Goal: Navigation & Orientation: Find specific page/section

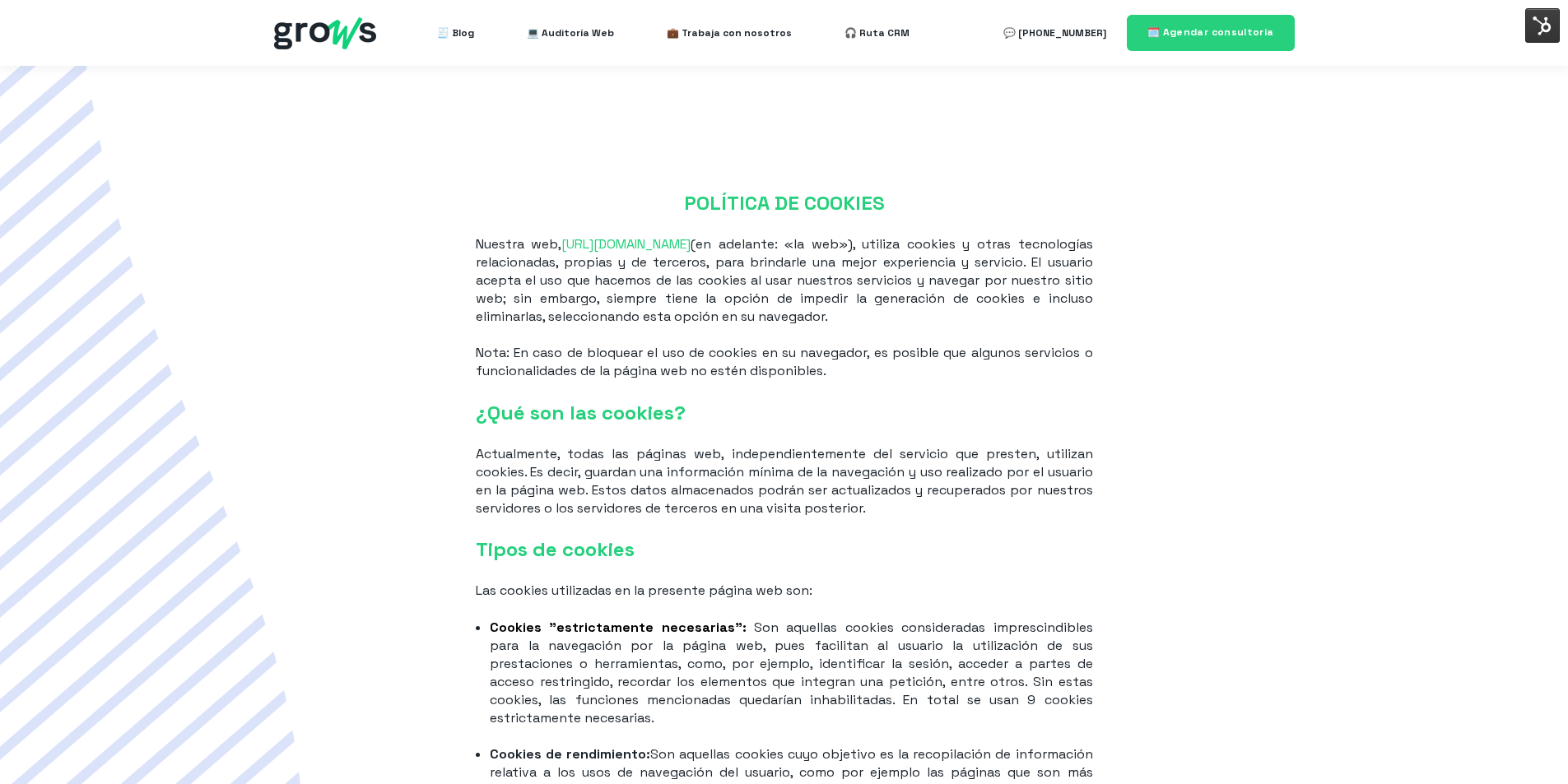
click at [1530, 29] on img at bounding box center [1542, 25] width 34 height 34
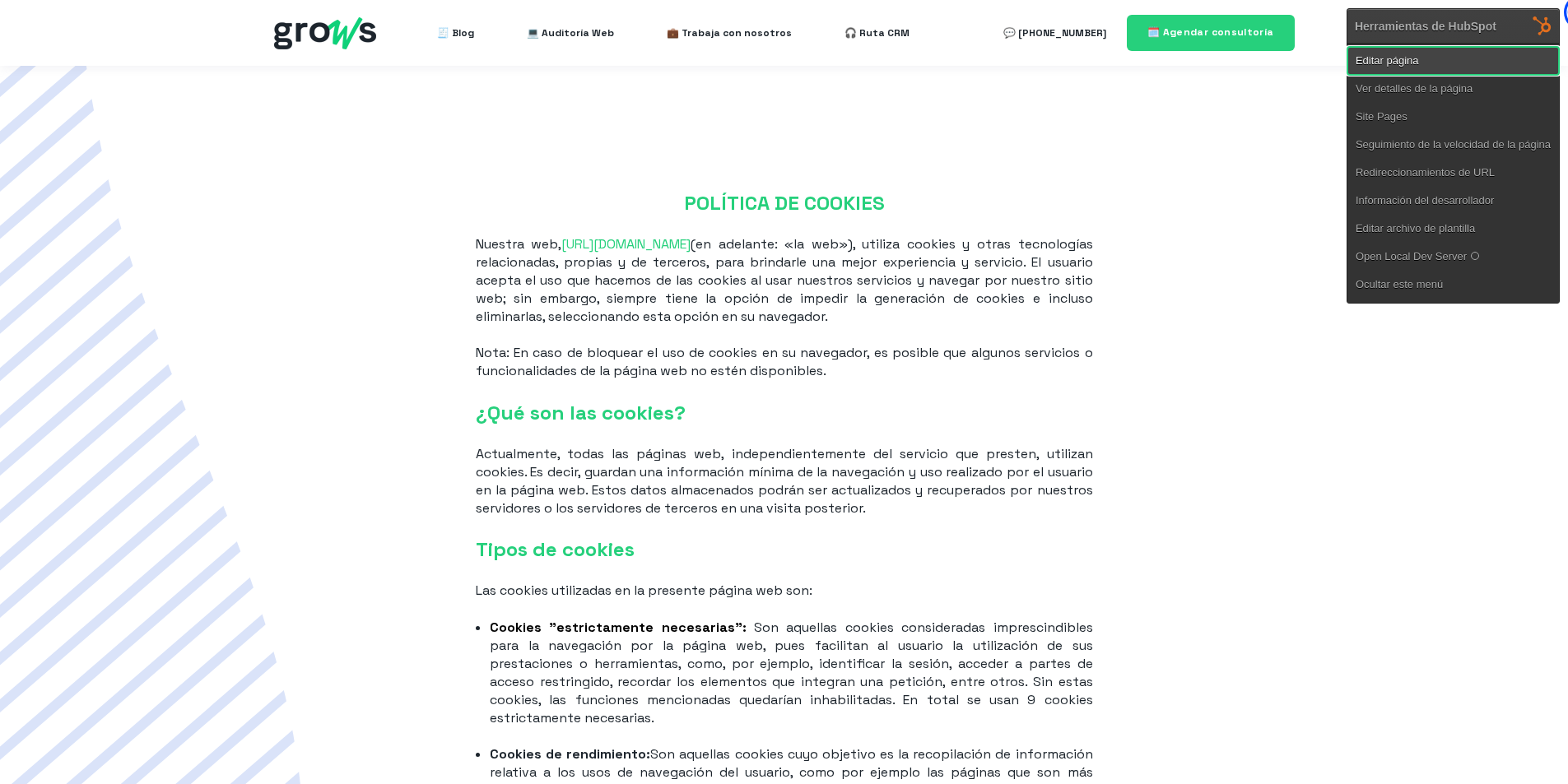
click at [1423, 61] on link "Editar página" at bounding box center [1453, 61] width 212 height 28
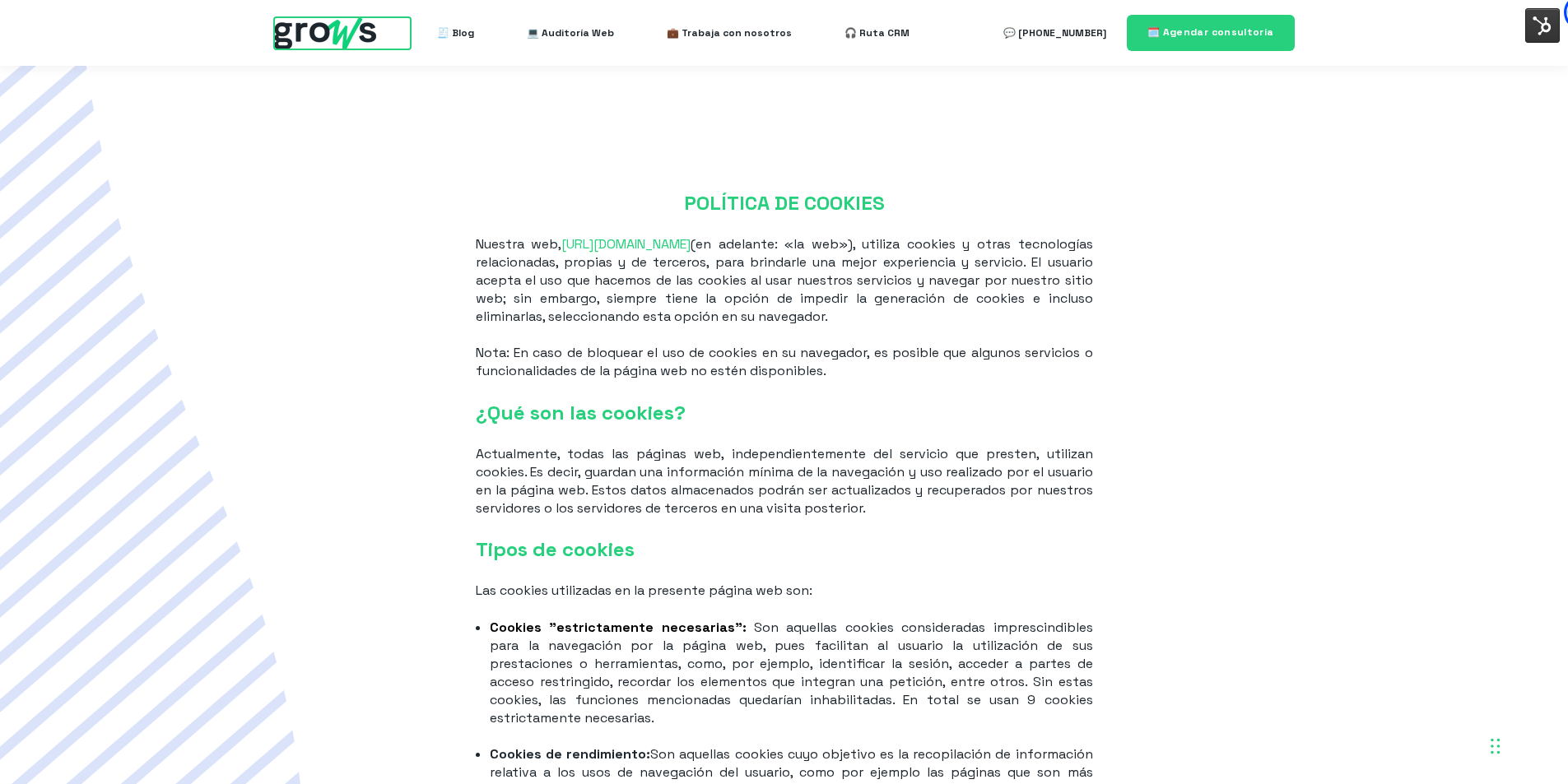
click at [324, 40] on img at bounding box center [324, 34] width 102 height 32
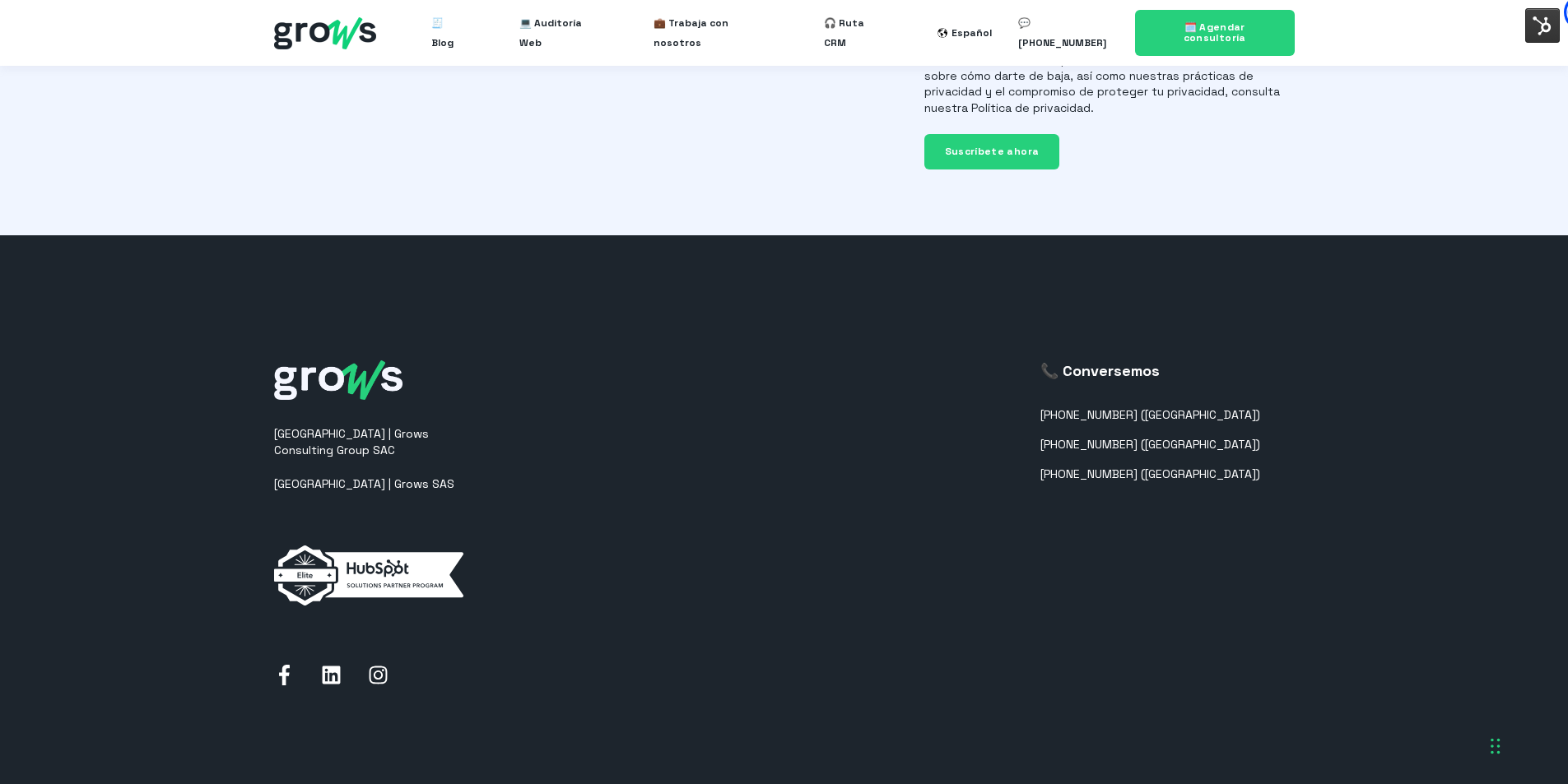
scroll to position [4170, 0]
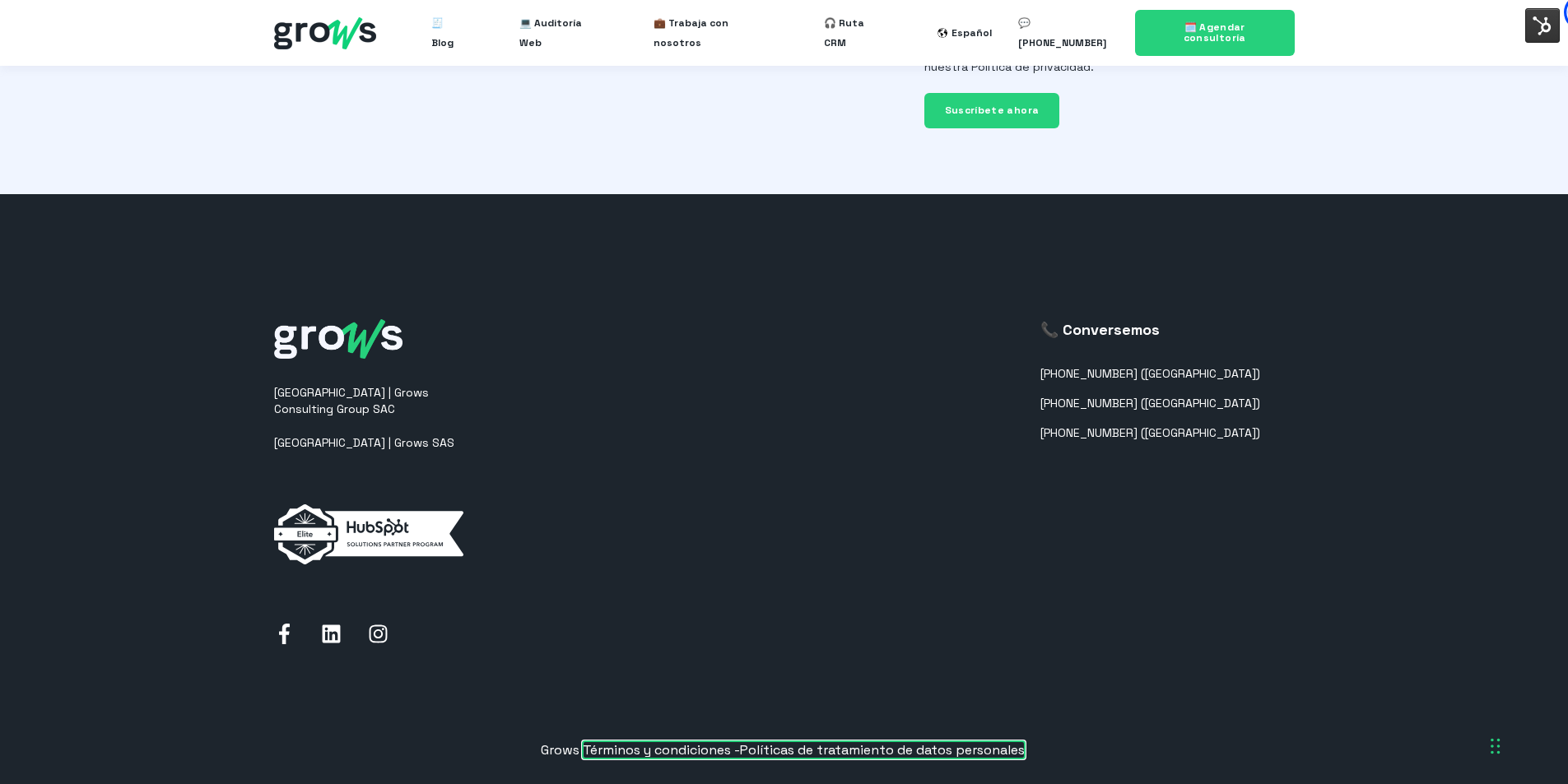
click at [833, 741] on span "Políticas de tratamiento de datos personales" at bounding box center [881, 750] width 285 height 18
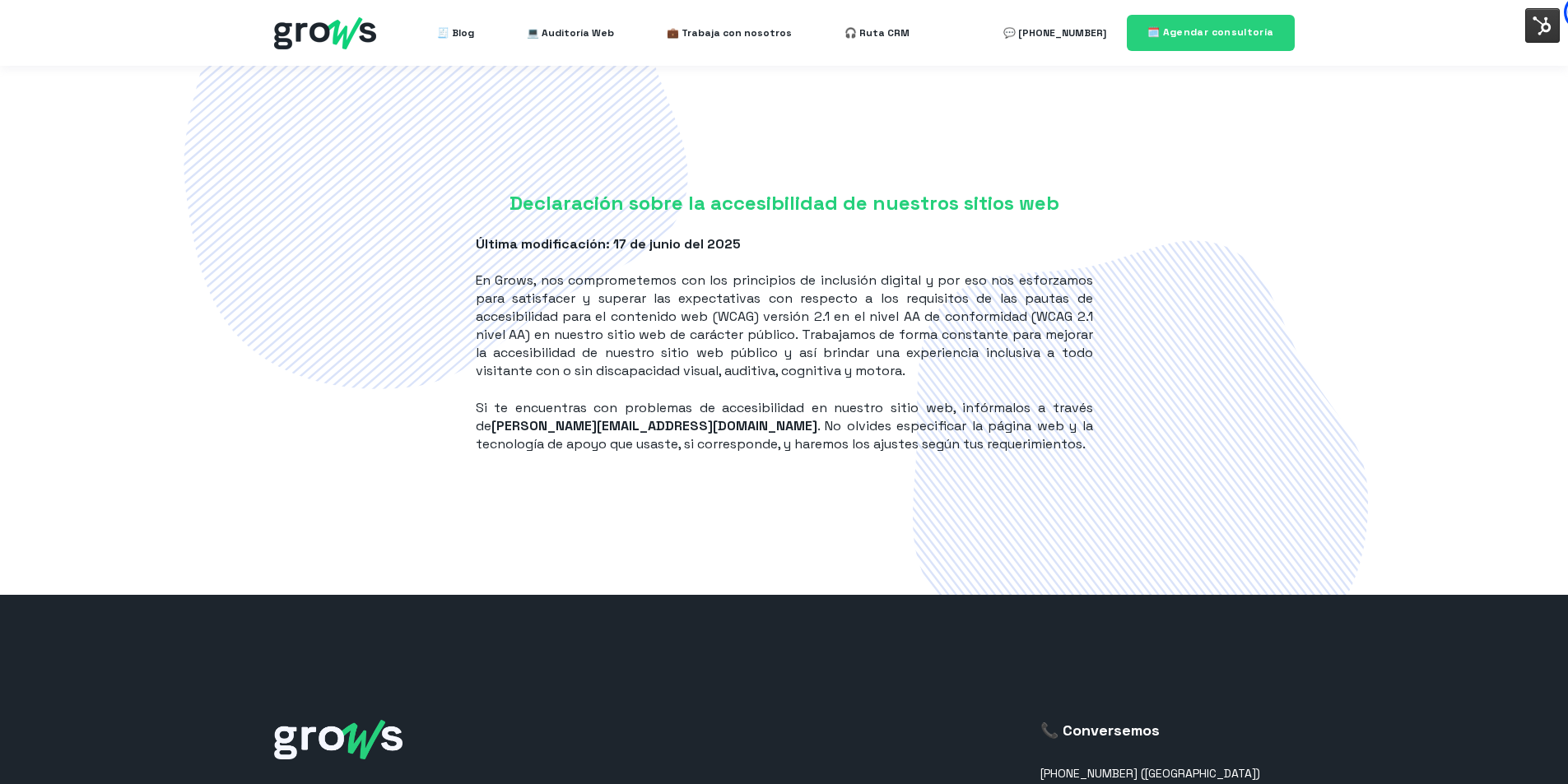
click at [1531, 34] on img at bounding box center [1542, 25] width 34 height 34
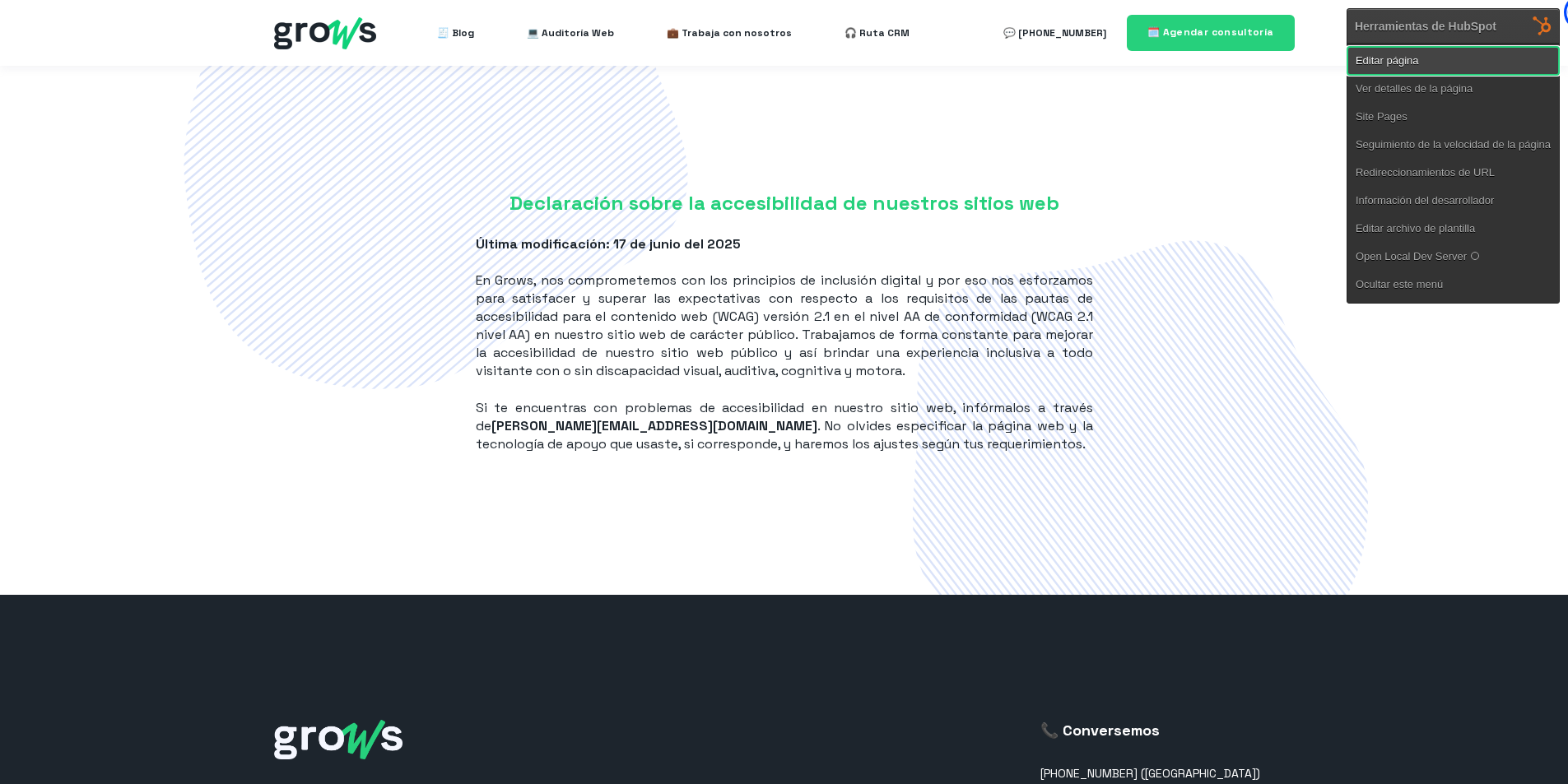
click at [1465, 56] on link "Editar página" at bounding box center [1453, 61] width 212 height 28
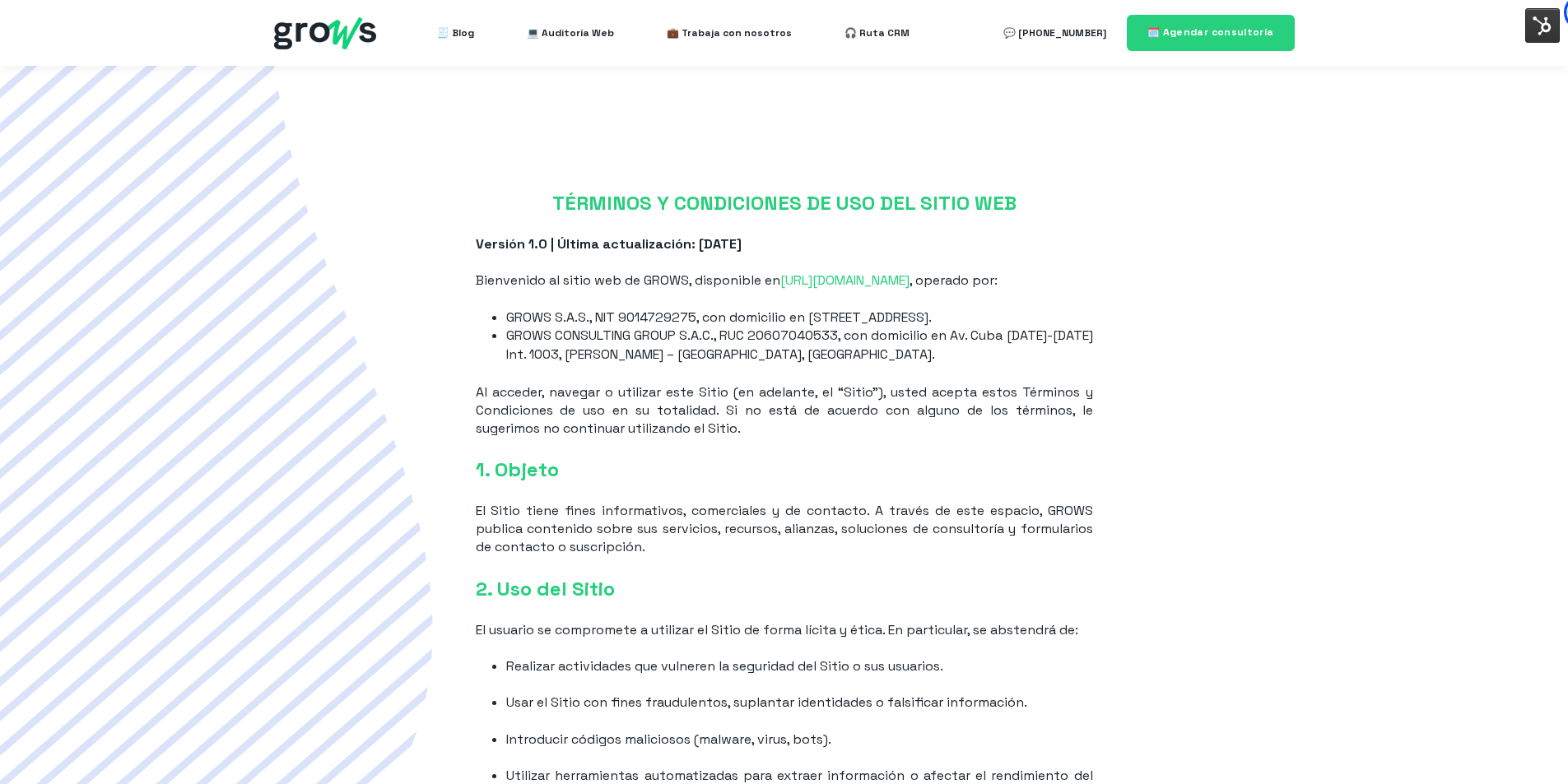
click at [1555, 33] on img at bounding box center [1542, 25] width 34 height 34
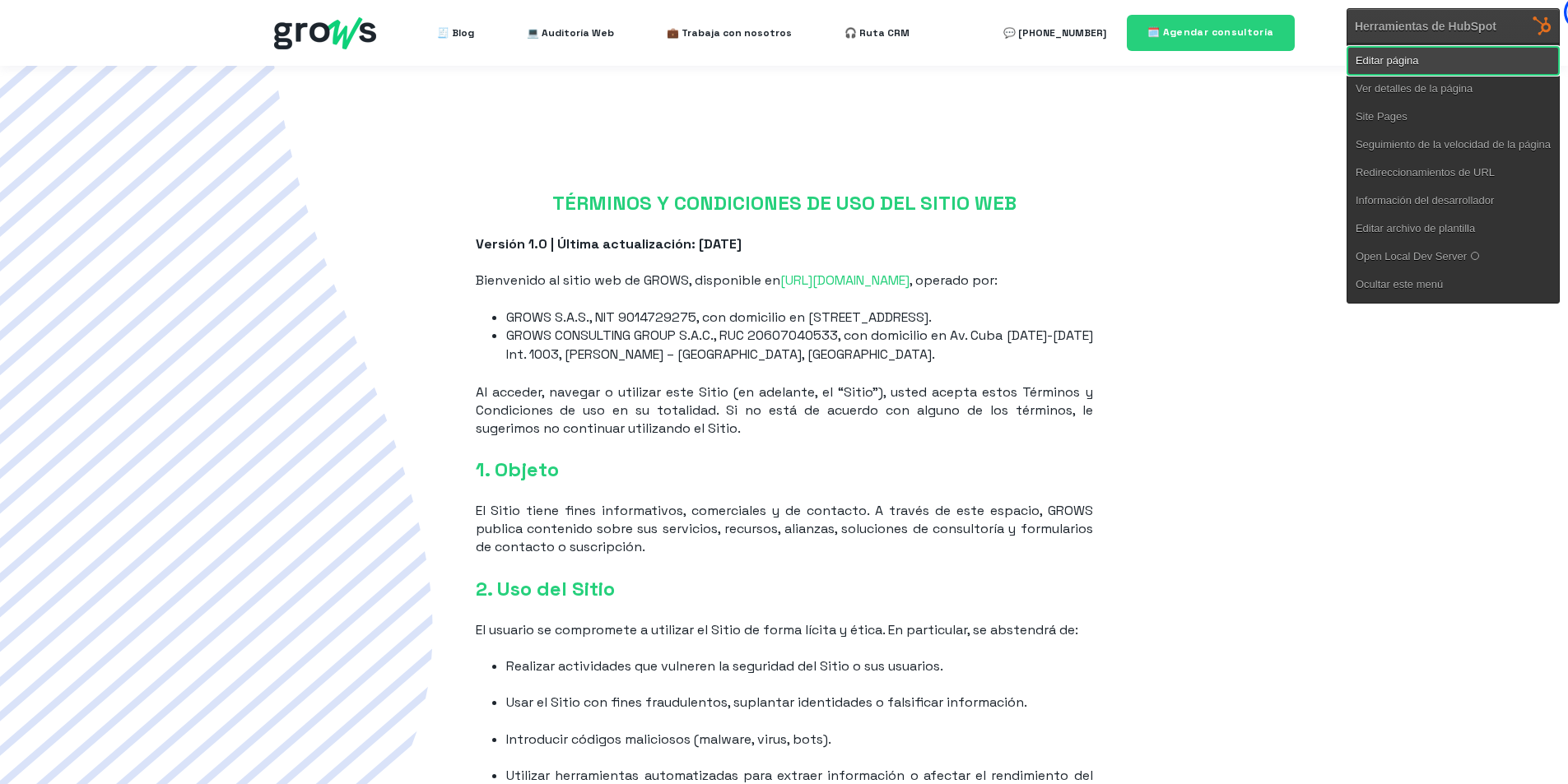
click at [1449, 66] on link "Editar página" at bounding box center [1453, 61] width 212 height 28
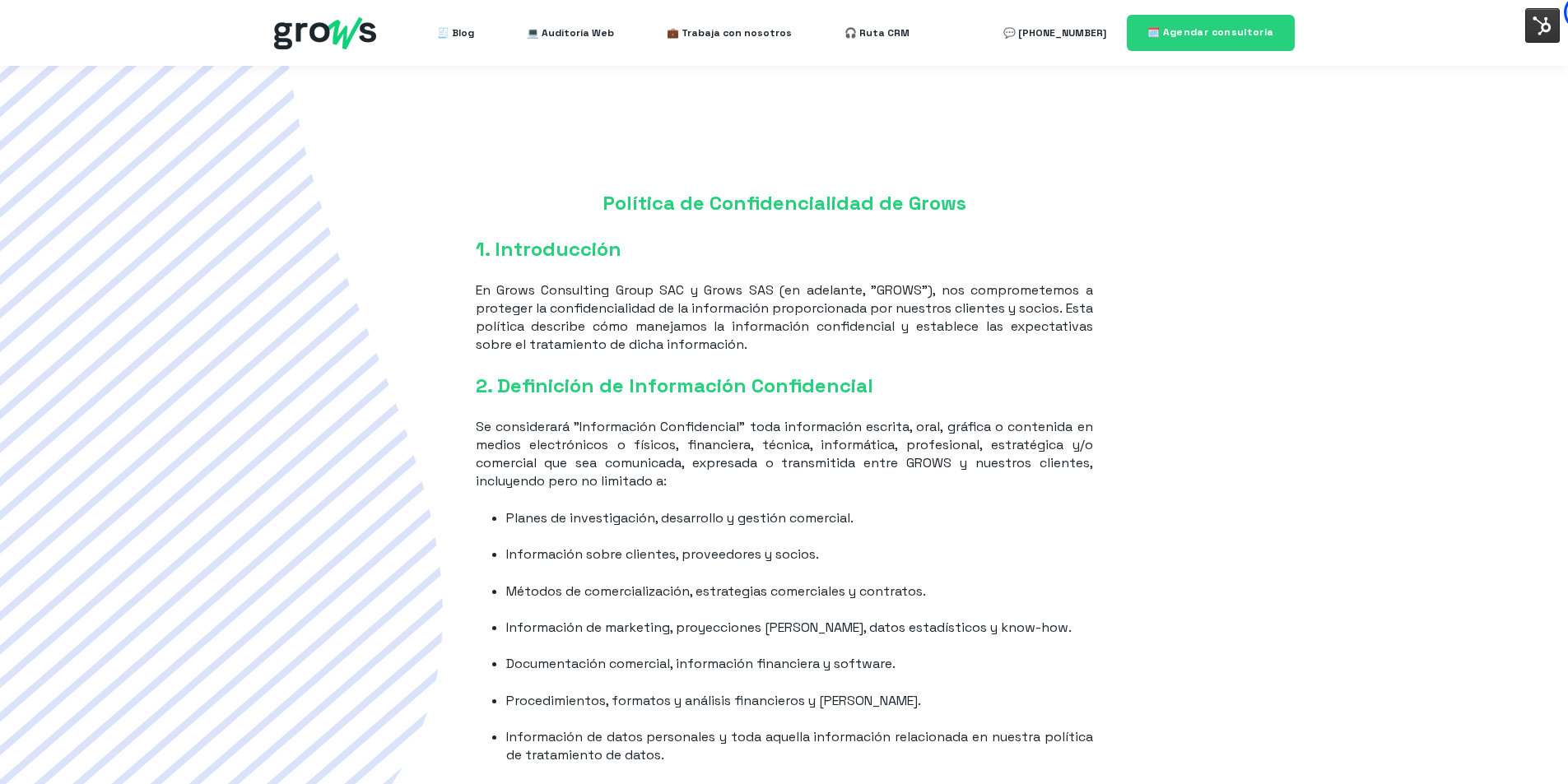
click at [1534, 29] on img at bounding box center [1542, 25] width 34 height 34
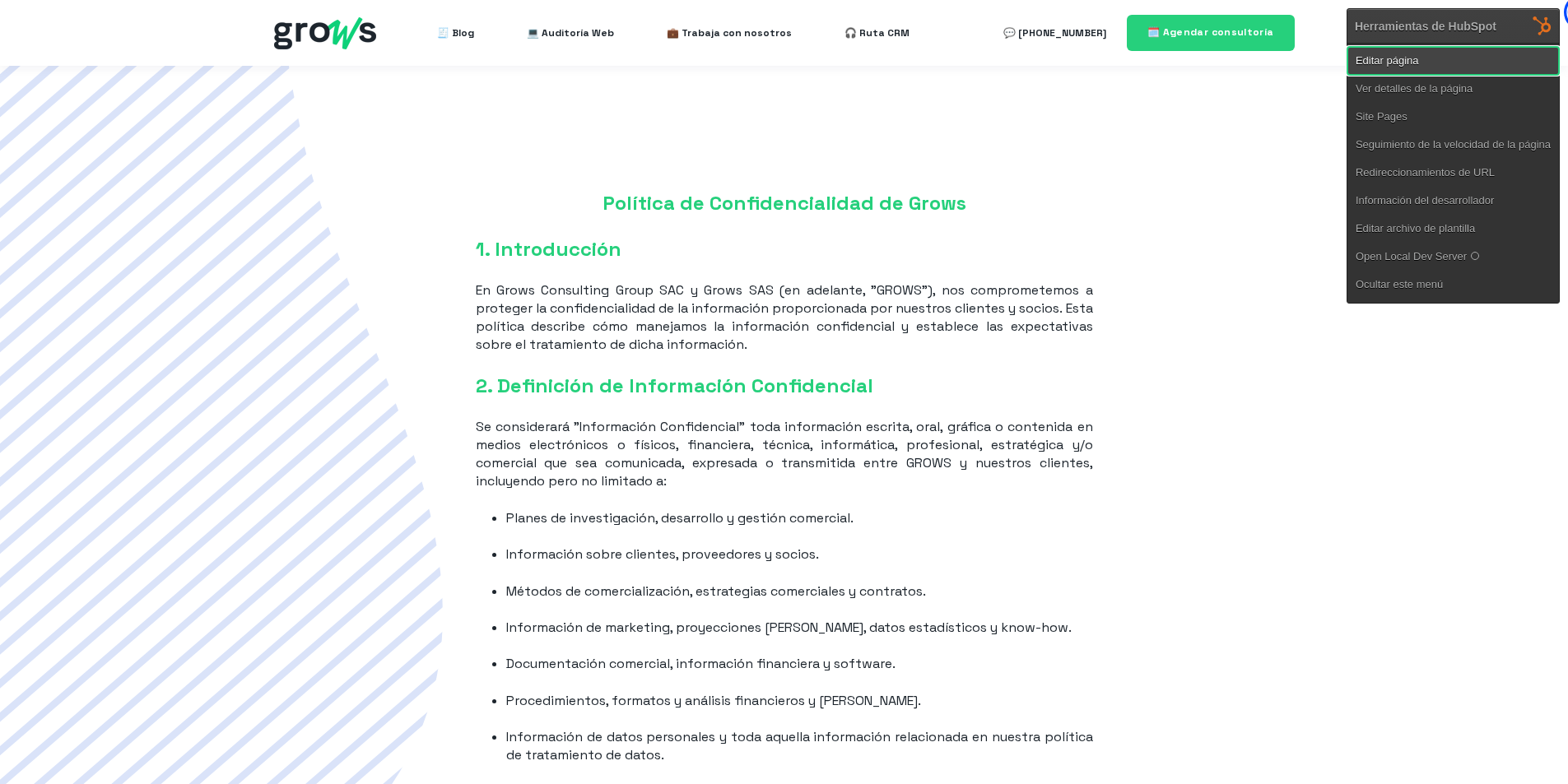
click at [1415, 61] on link "Editar página" at bounding box center [1453, 61] width 212 height 28
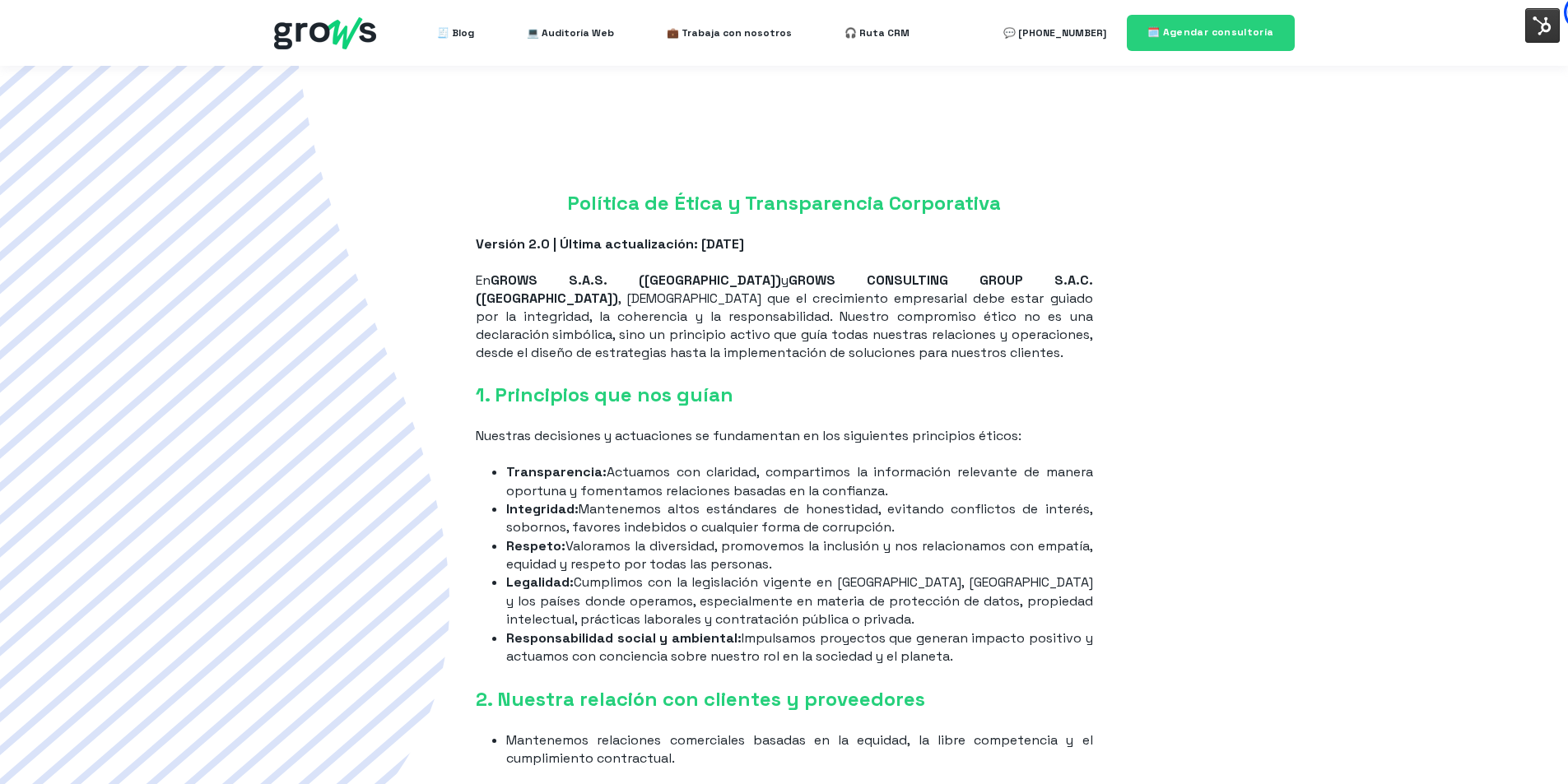
click at [1528, 23] on img at bounding box center [1542, 25] width 34 height 34
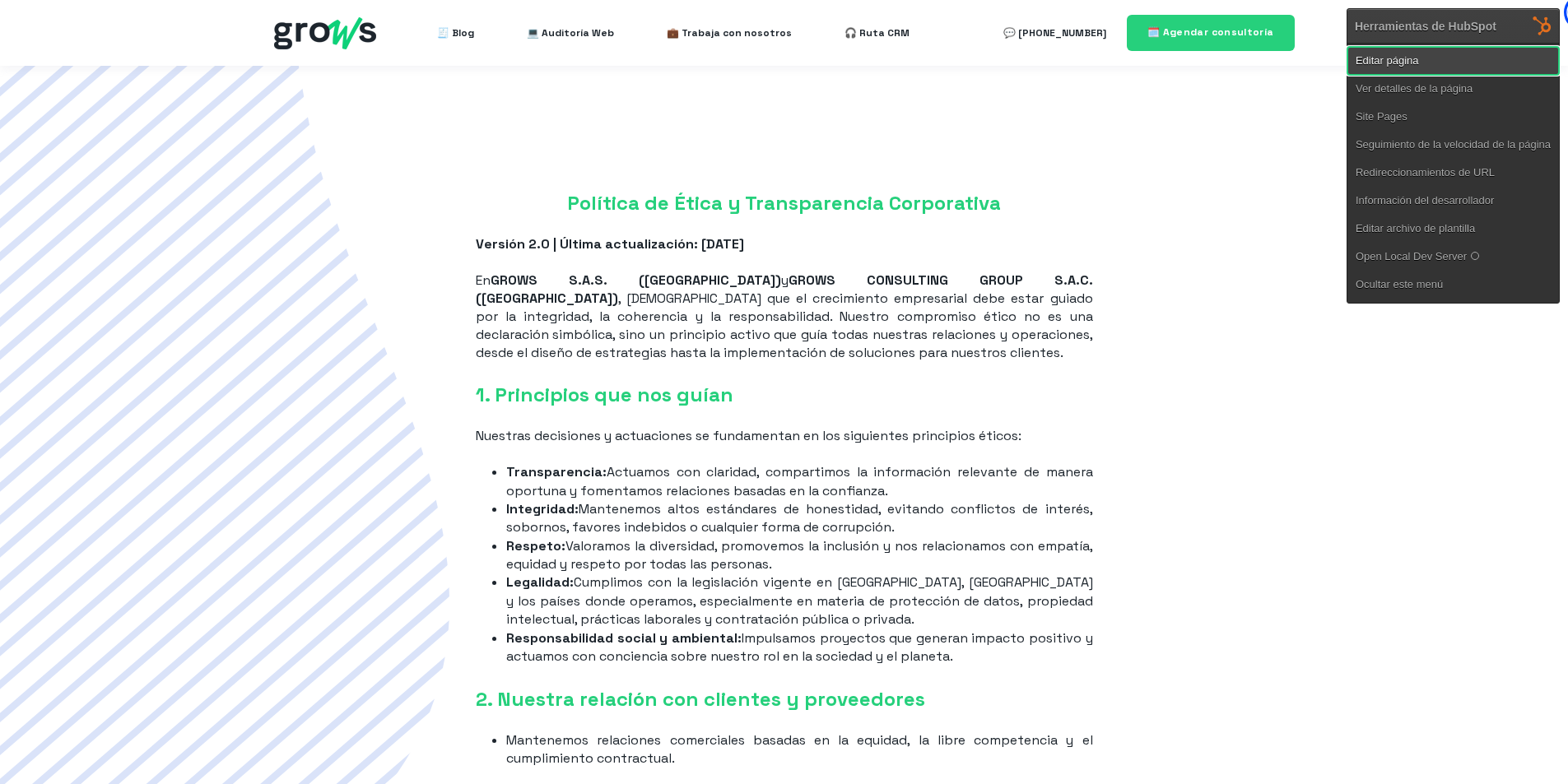
click at [1409, 59] on link "Editar página" at bounding box center [1453, 61] width 212 height 28
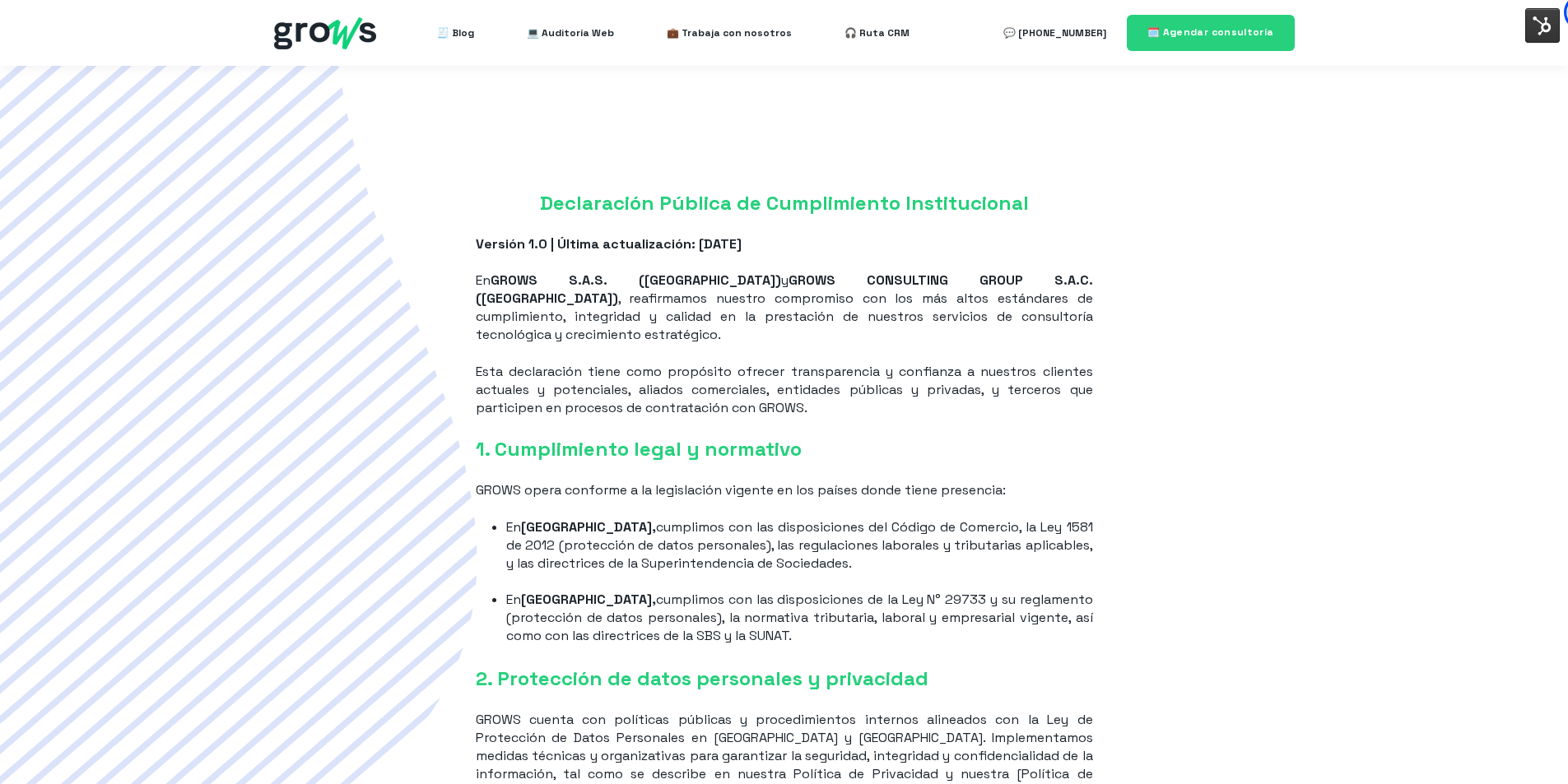
click at [1530, 27] on img at bounding box center [1542, 25] width 34 height 34
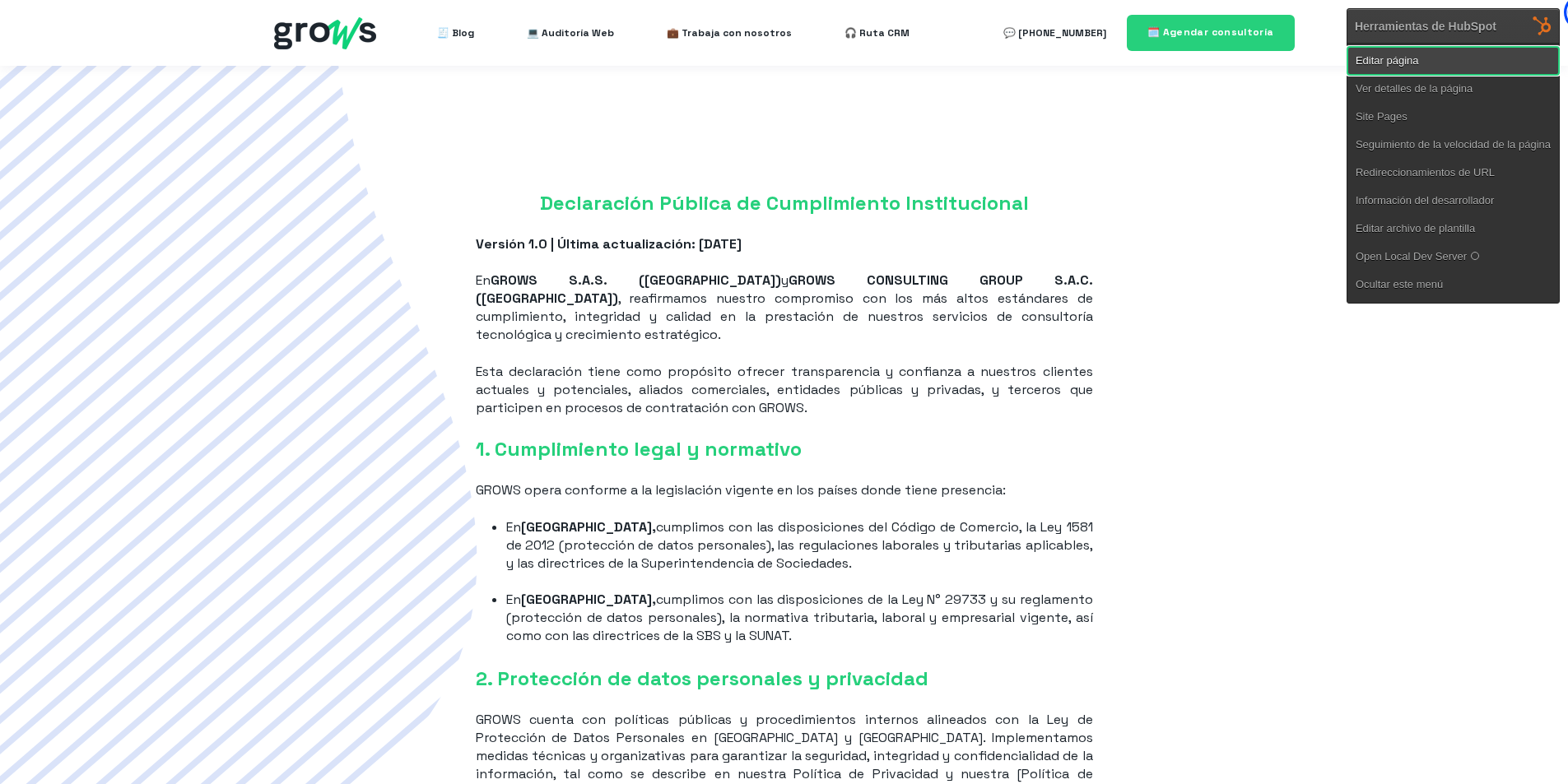
click at [1401, 58] on link "Editar página" at bounding box center [1453, 61] width 212 height 28
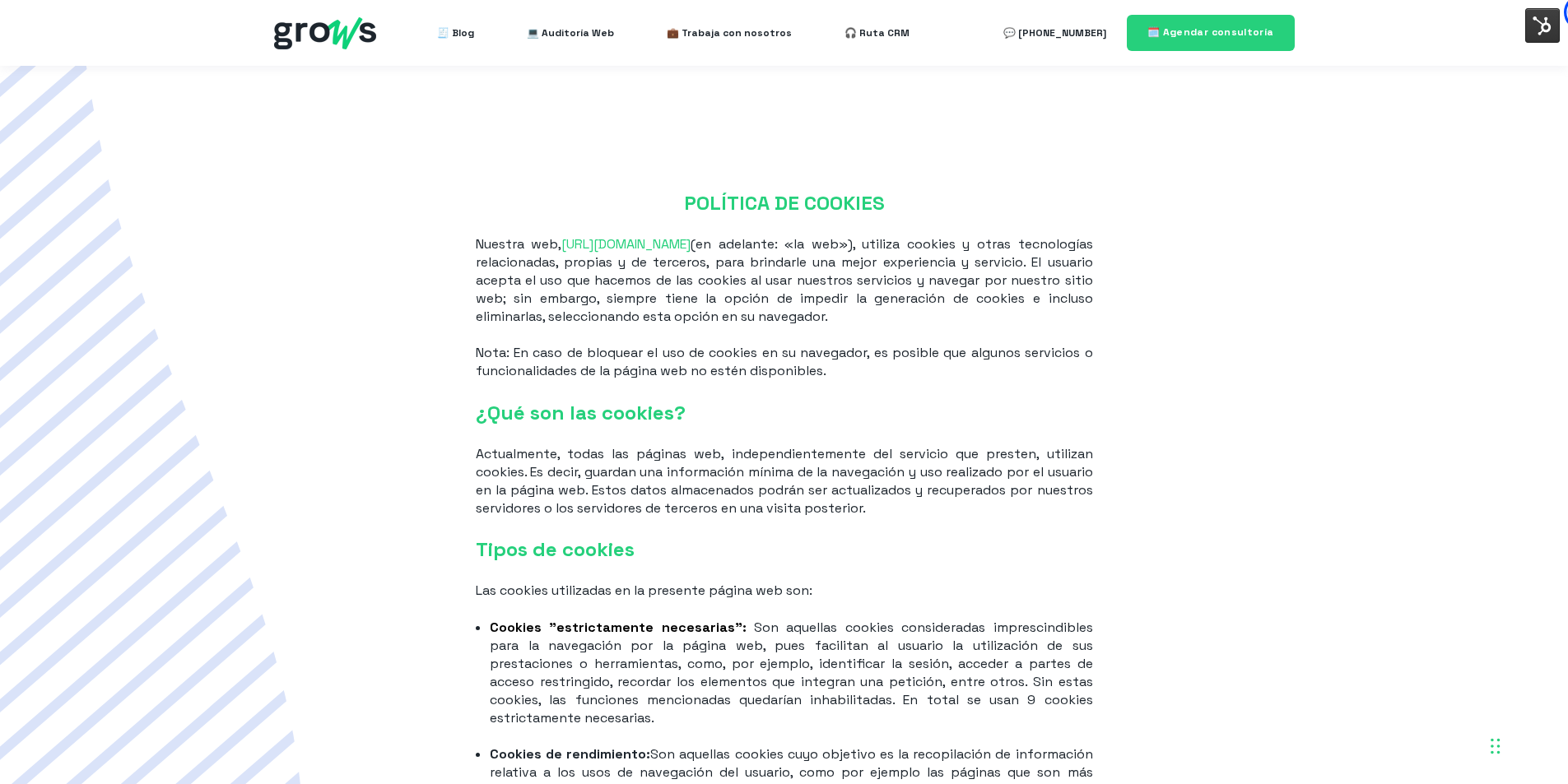
click at [1532, 19] on img at bounding box center [1542, 25] width 34 height 34
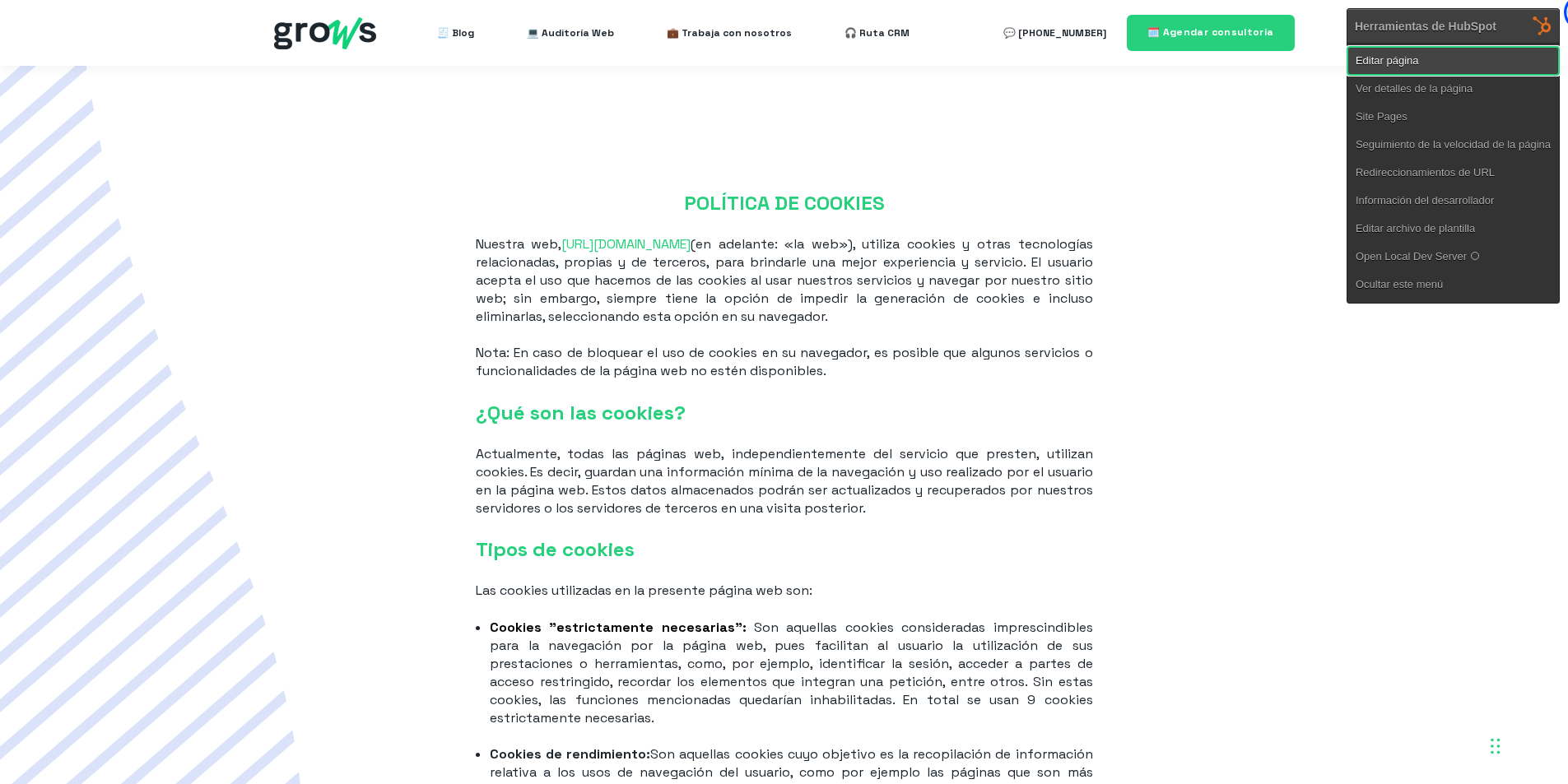
click at [1437, 55] on link "Editar página" at bounding box center [1453, 61] width 212 height 28
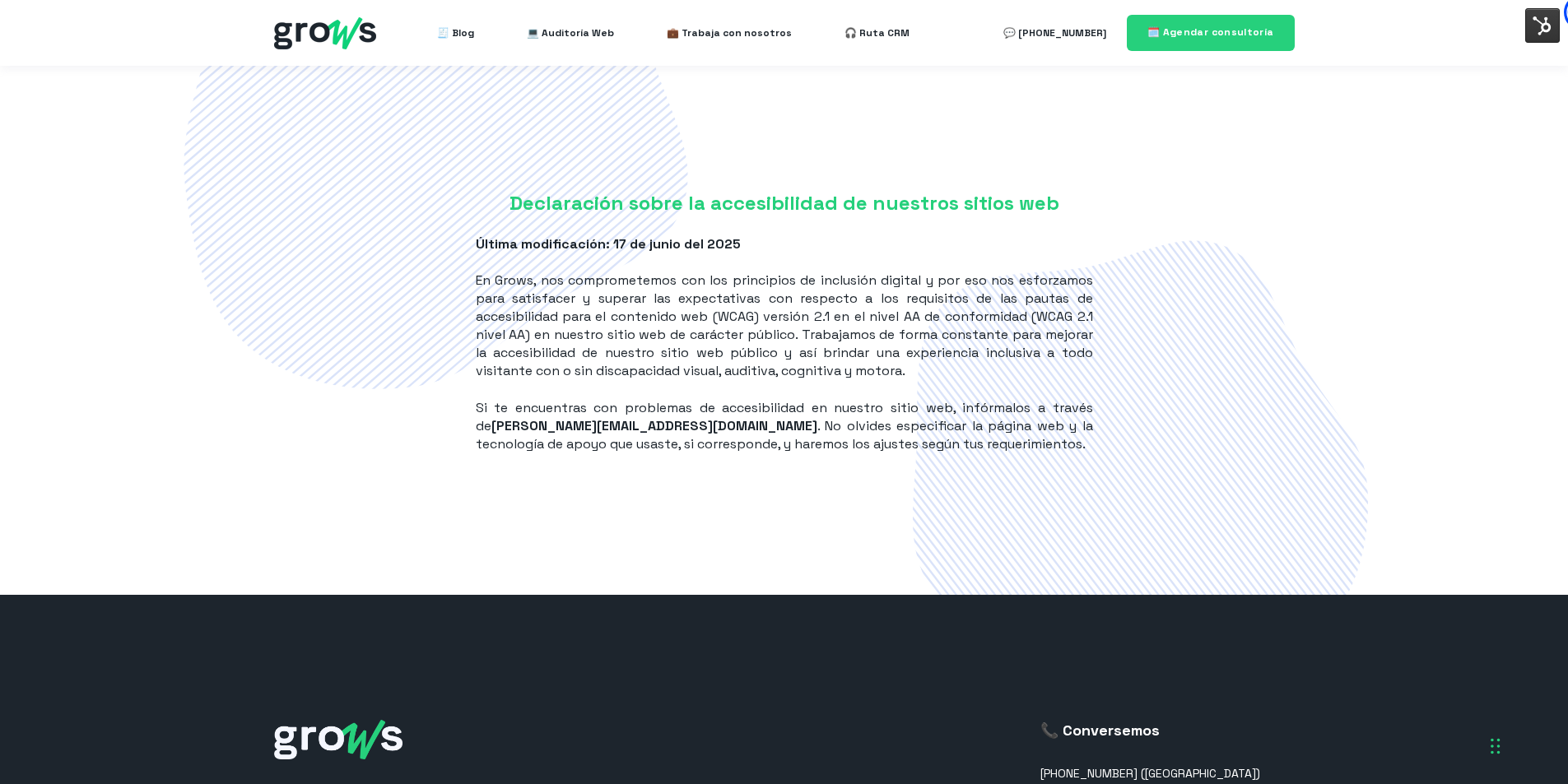
drag, startPoint x: 1534, startPoint y: 29, endPoint x: 1473, endPoint y: 55, distance: 66.3
click at [1534, 28] on img at bounding box center [1542, 25] width 34 height 34
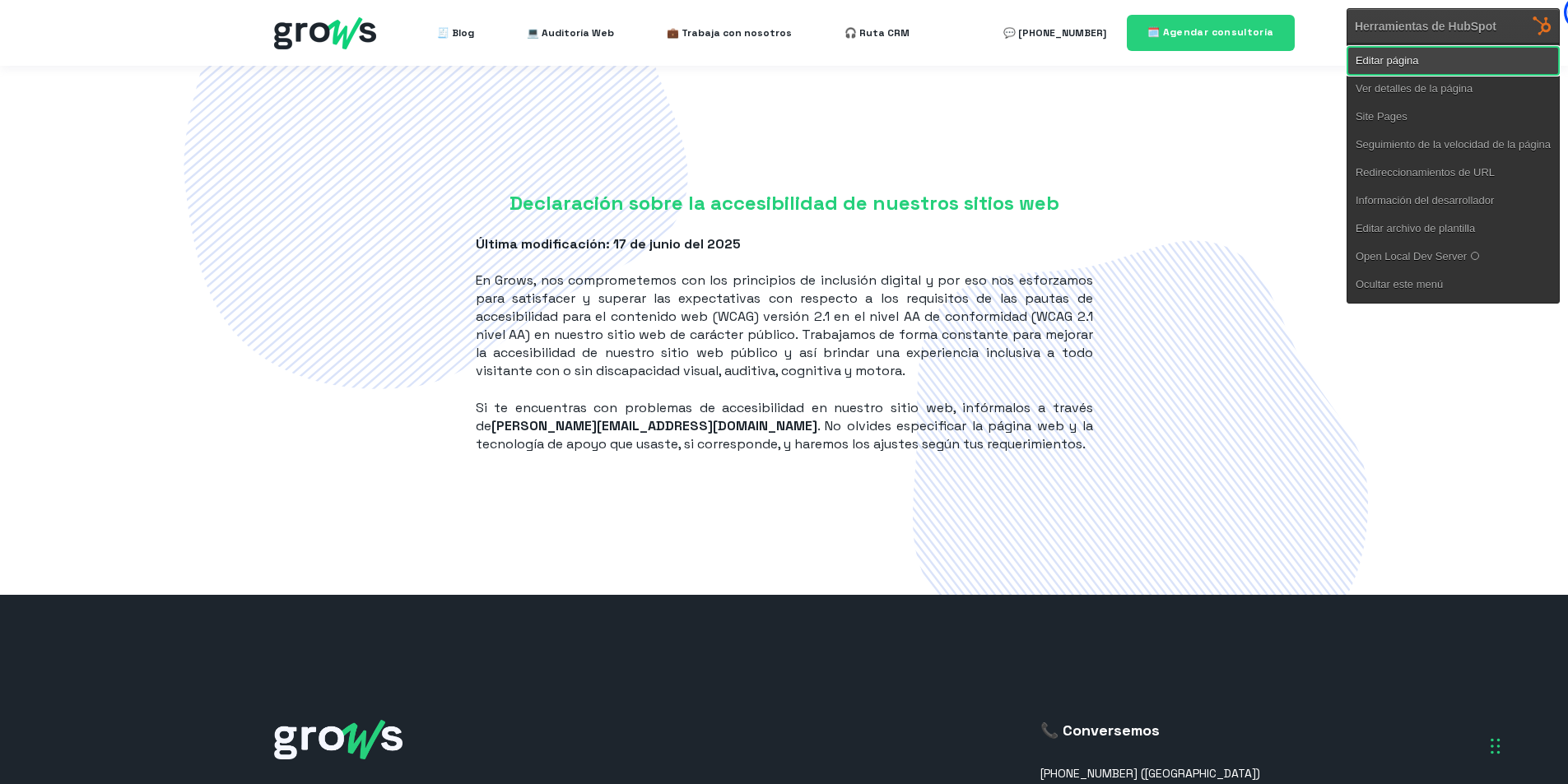
click at [1403, 61] on link "Editar página" at bounding box center [1453, 61] width 212 height 28
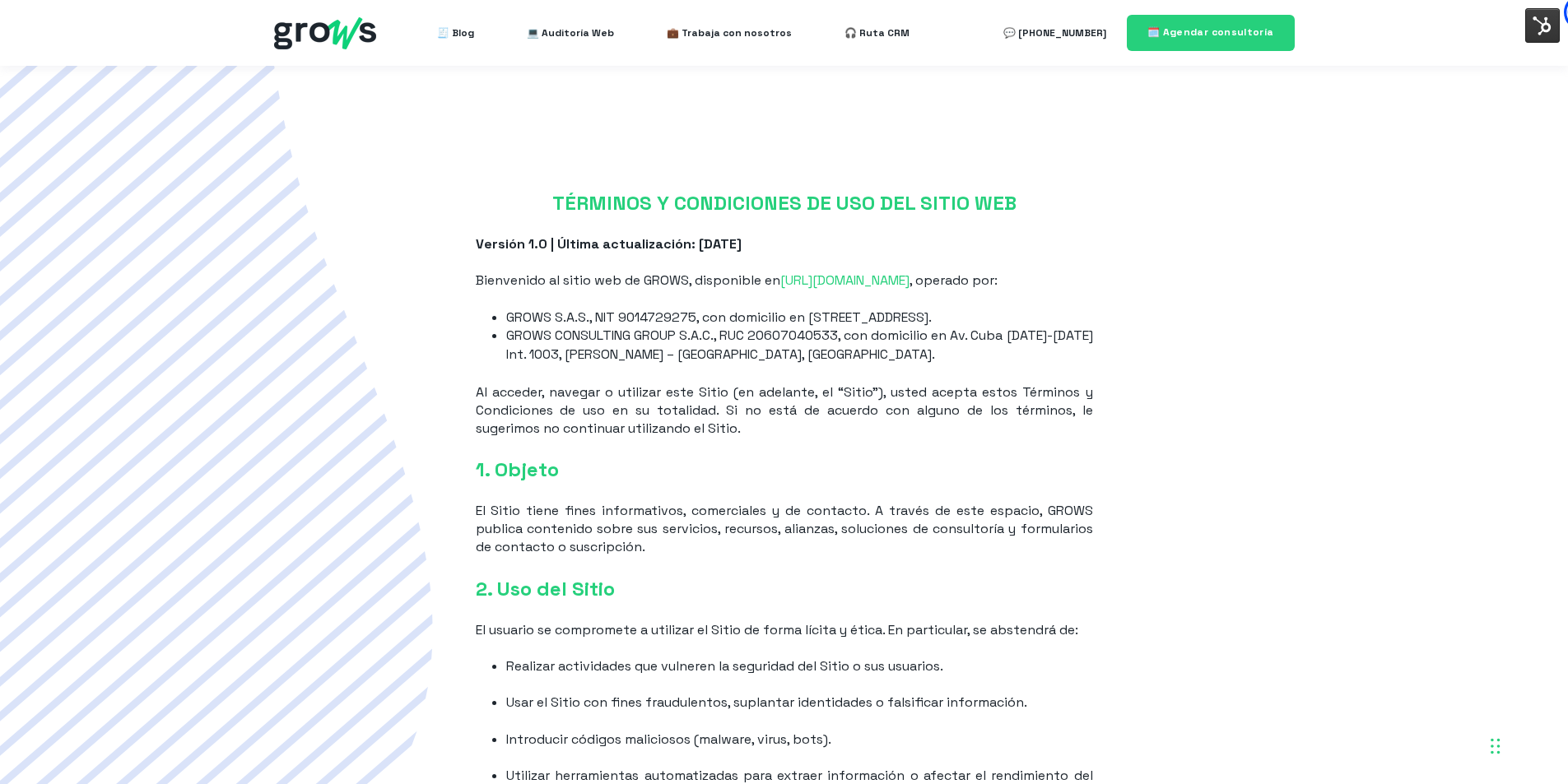
click at [1550, 38] on div at bounding box center [1532, 29] width 36 height 36
click at [1543, 40] on img at bounding box center [1542, 25] width 34 height 34
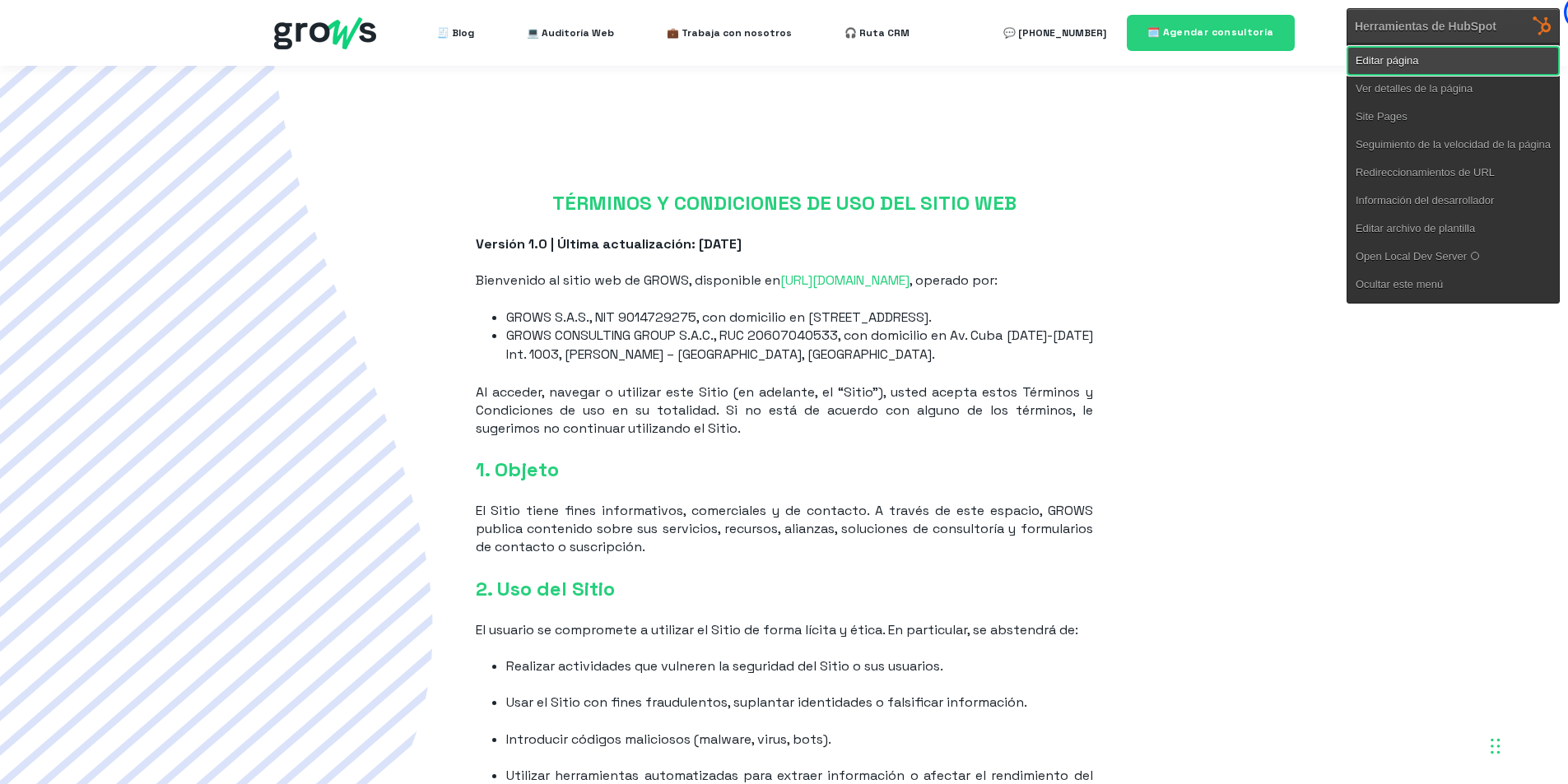
click at [1415, 52] on link "Editar página" at bounding box center [1453, 61] width 212 height 28
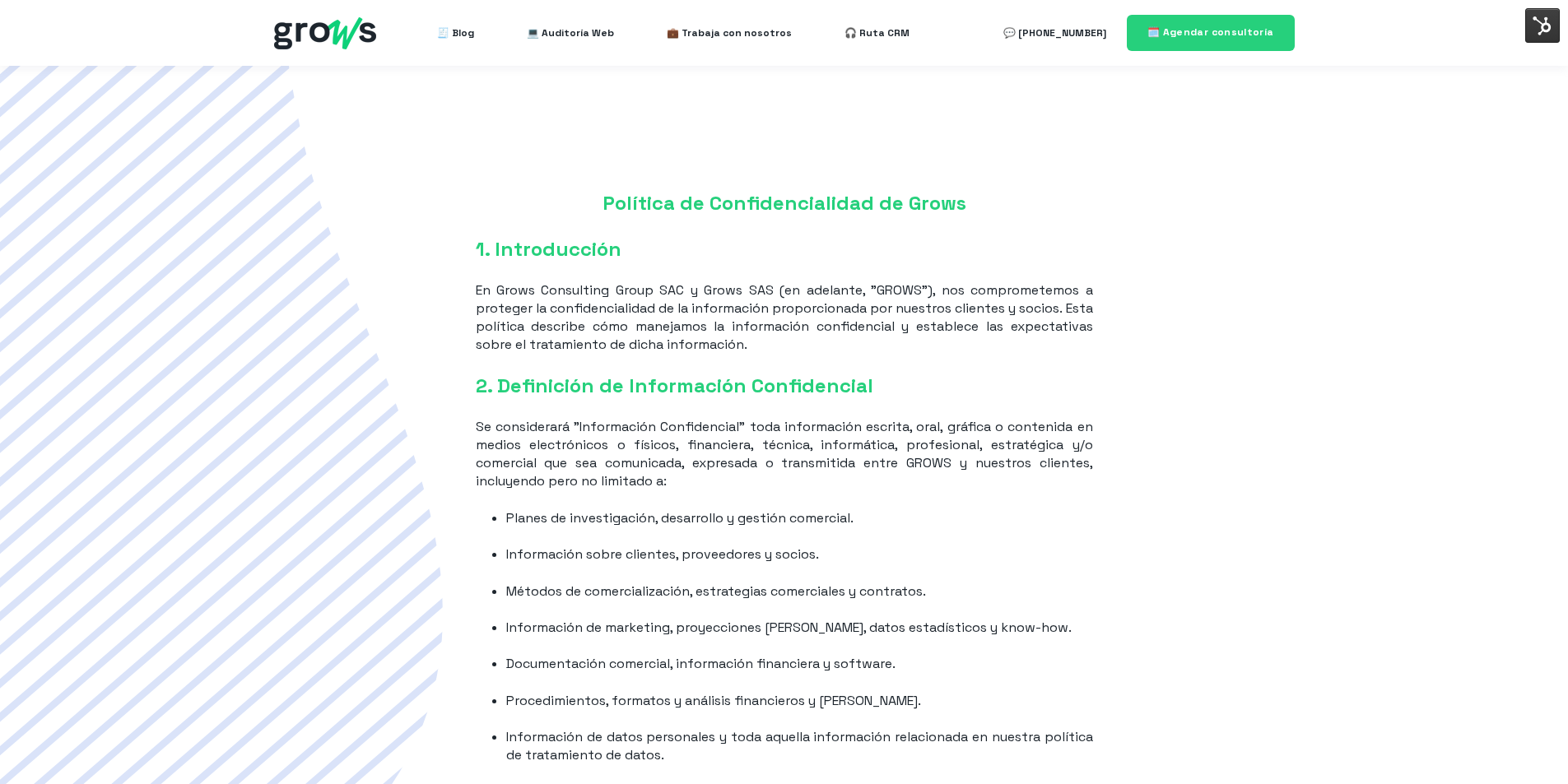
click at [1534, 24] on img at bounding box center [1542, 25] width 34 height 34
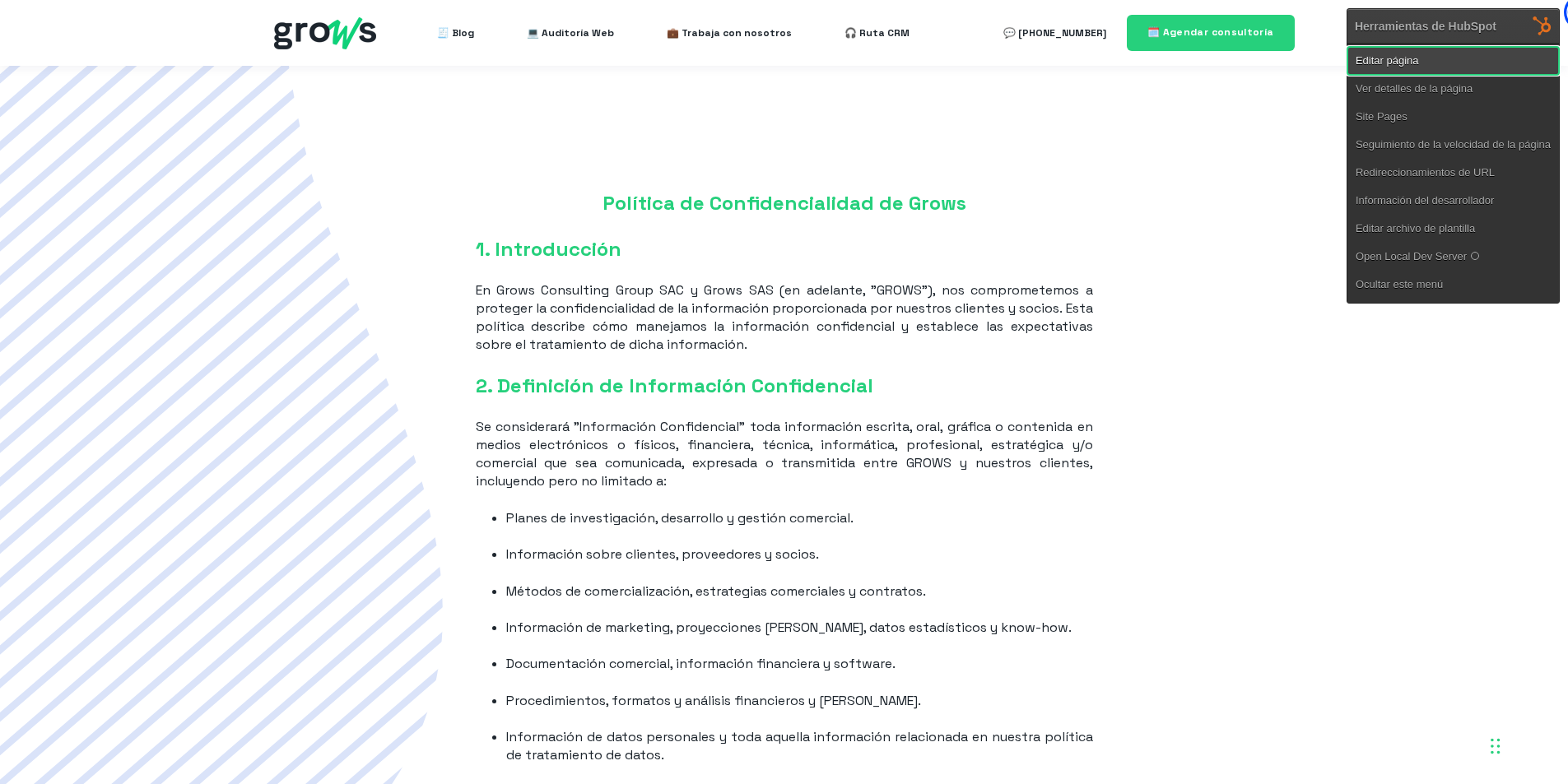
click at [1404, 66] on link "Editar página" at bounding box center [1453, 61] width 212 height 28
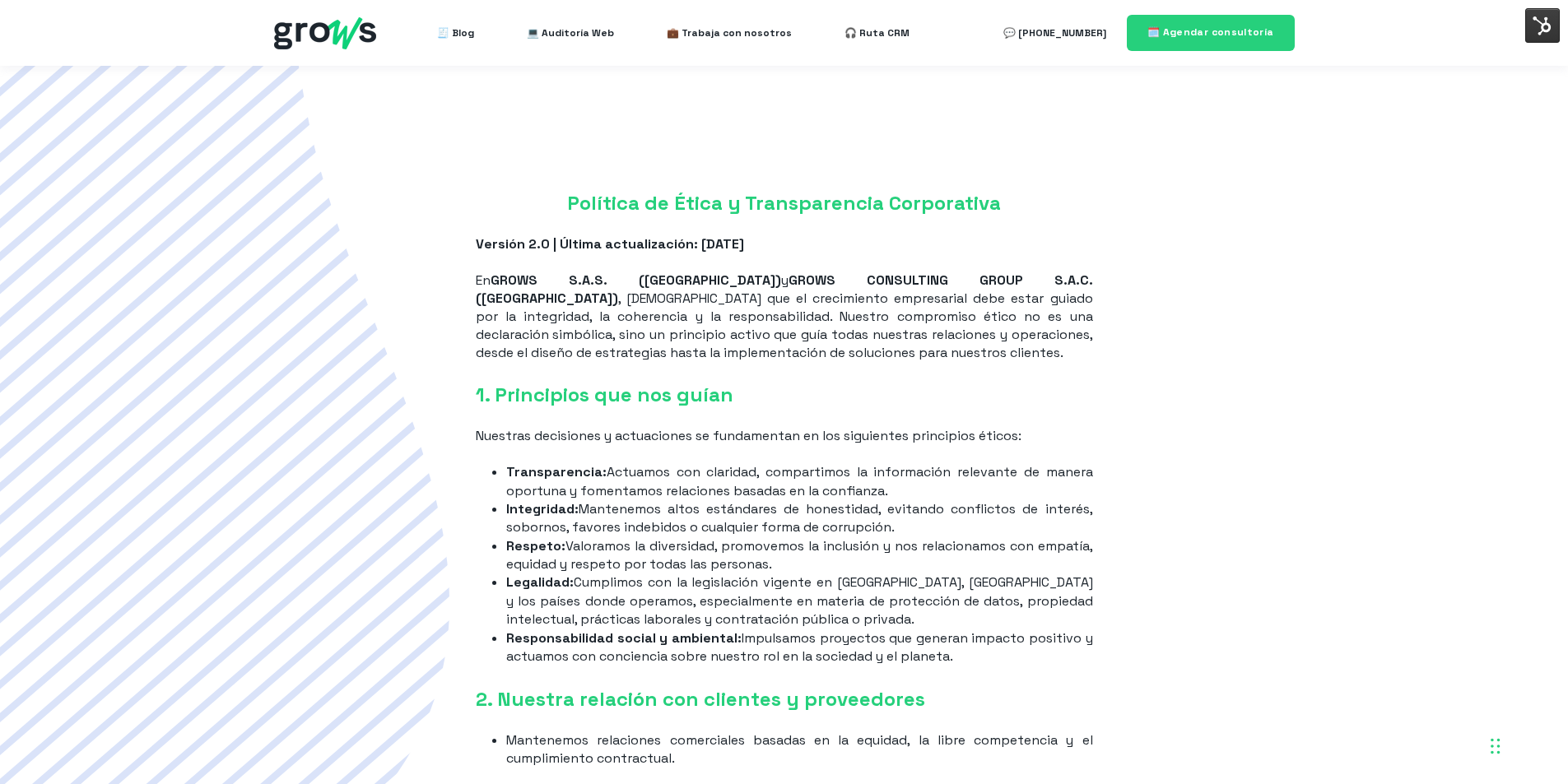
click at [1534, 20] on img at bounding box center [1542, 25] width 34 height 34
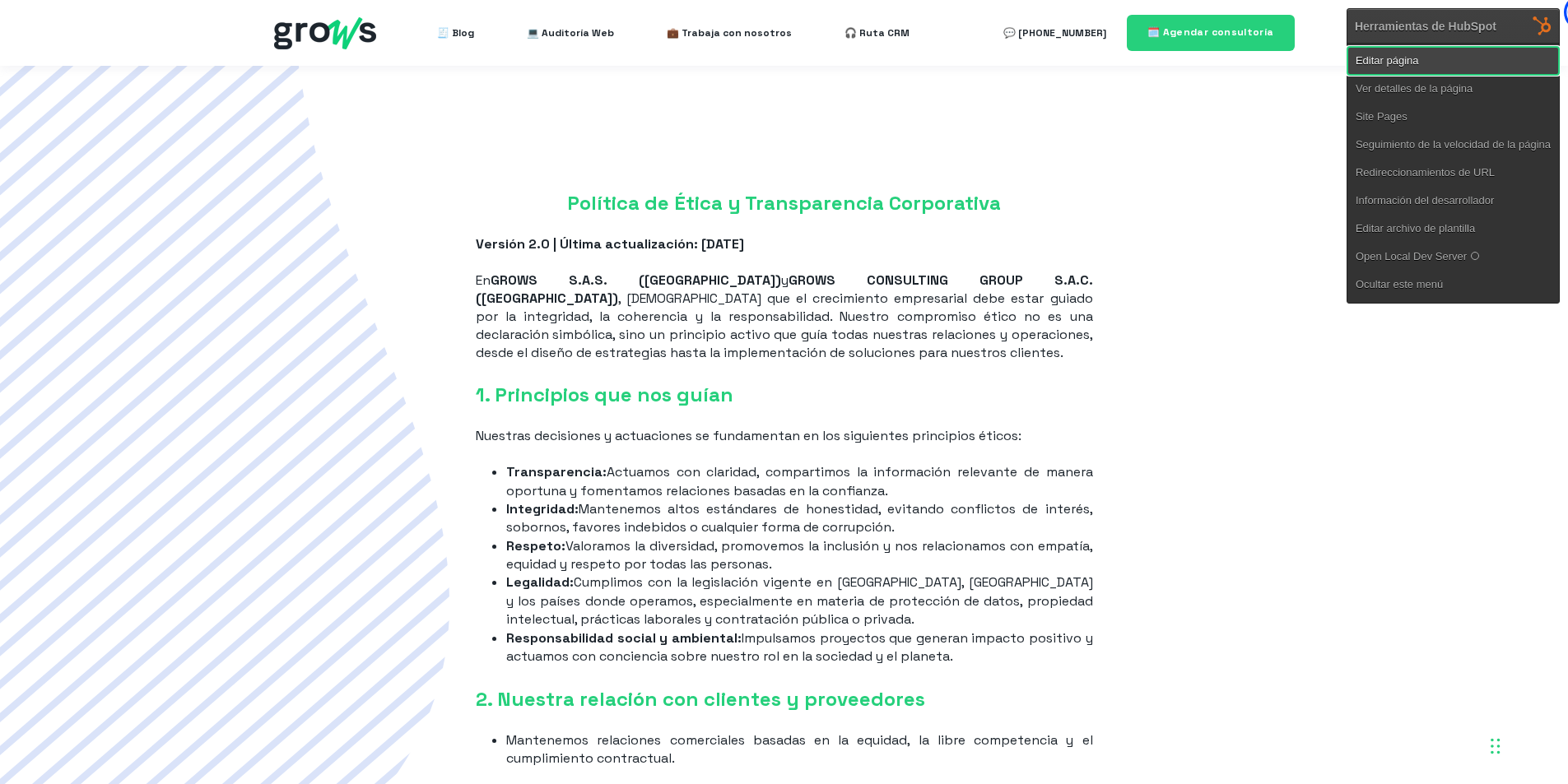
click at [1436, 61] on link "Editar página" at bounding box center [1453, 61] width 212 height 28
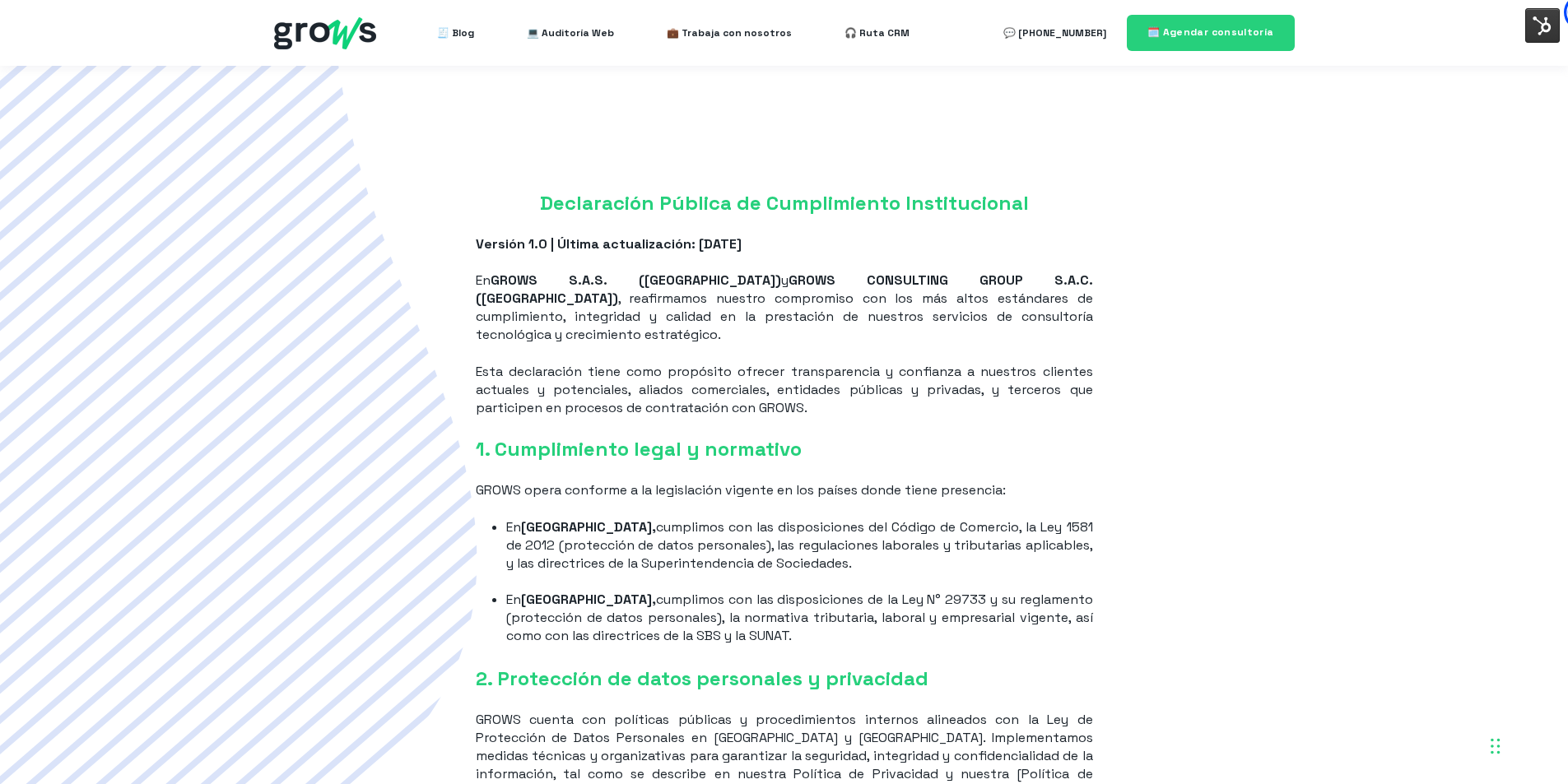
click at [1536, 28] on img at bounding box center [1542, 25] width 34 height 34
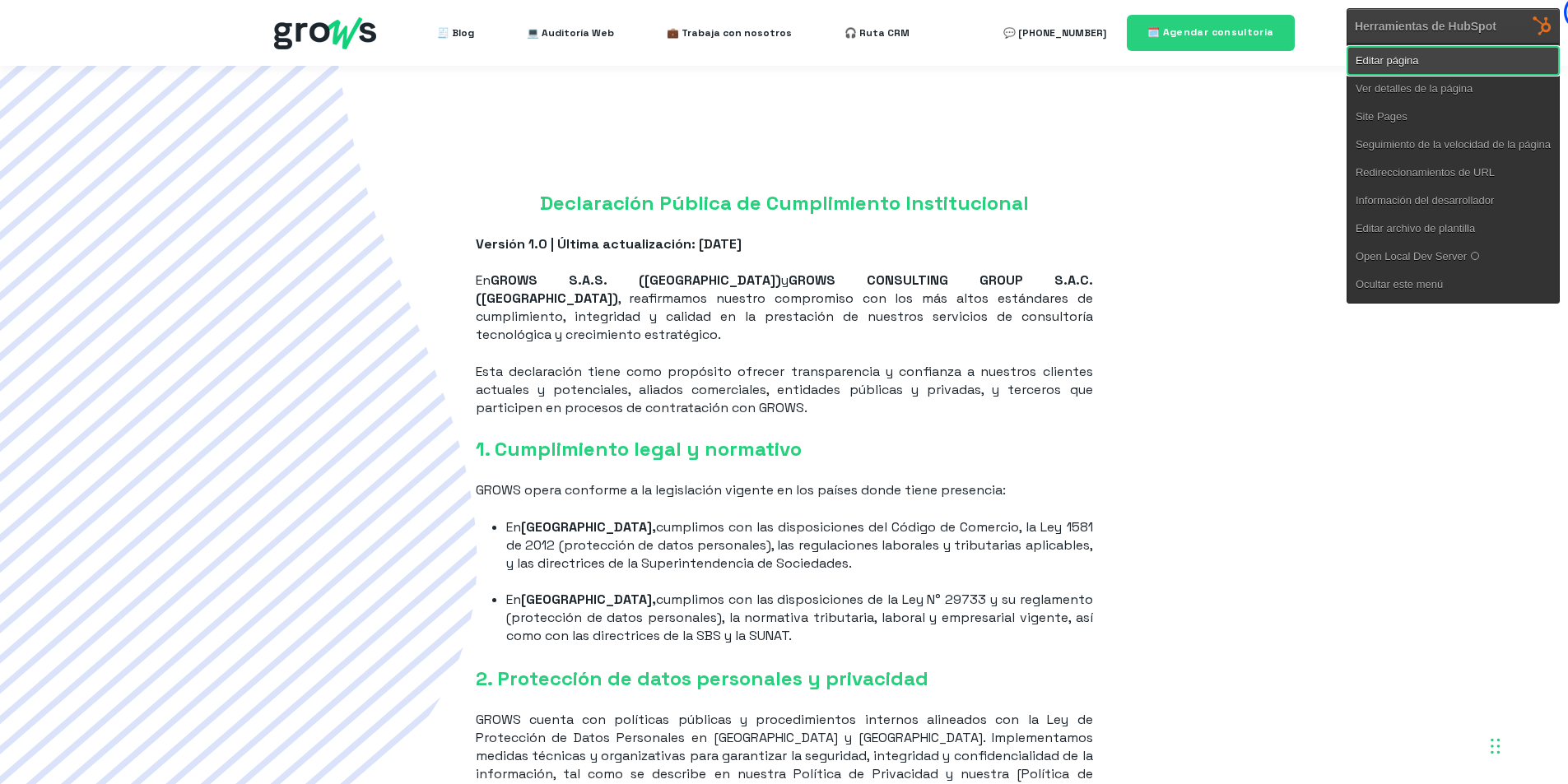
click at [1380, 66] on link "Editar página" at bounding box center [1453, 61] width 212 height 28
